Goal: Check status: Check status

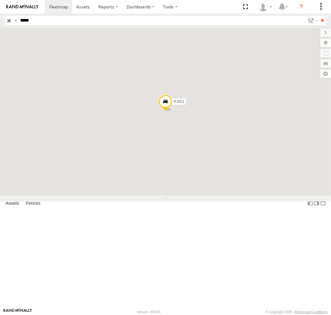
click at [66, 22] on input "*****" at bounding box center [161, 20] width 287 height 9
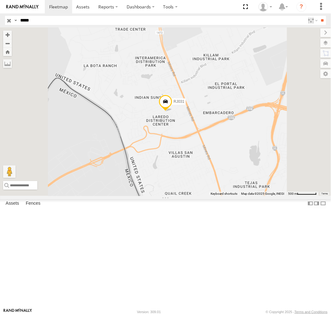
type input "*****"
click at [319, 16] on input "**" at bounding box center [322, 20] width 7 height 9
